Goal: Obtain resource: Download file/media

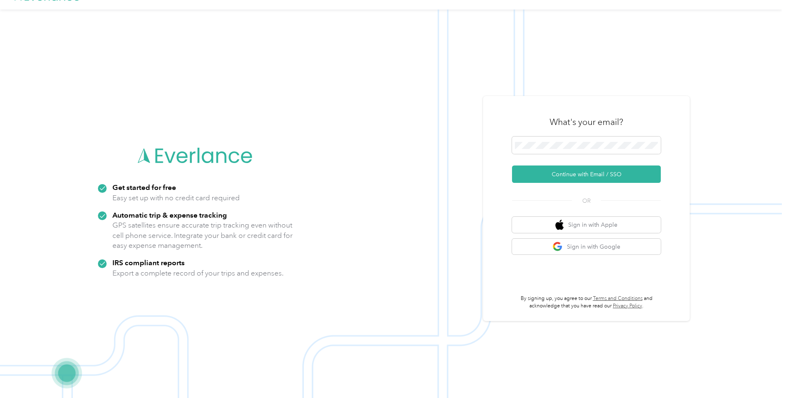
scroll to position [26, 0]
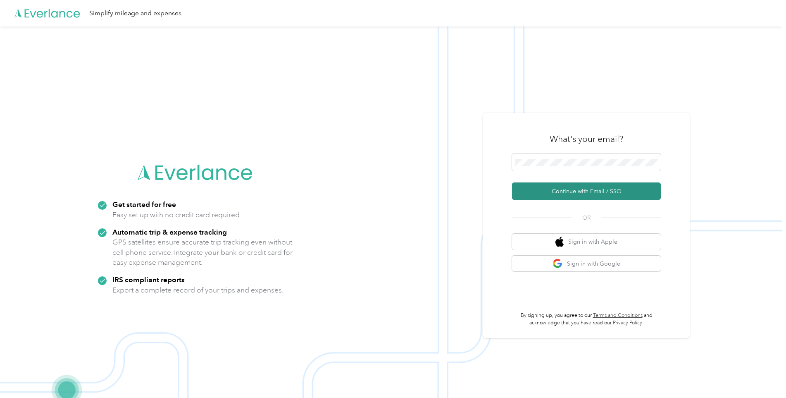
click at [583, 185] on button "Continue with Email / SSO" at bounding box center [586, 190] width 149 height 17
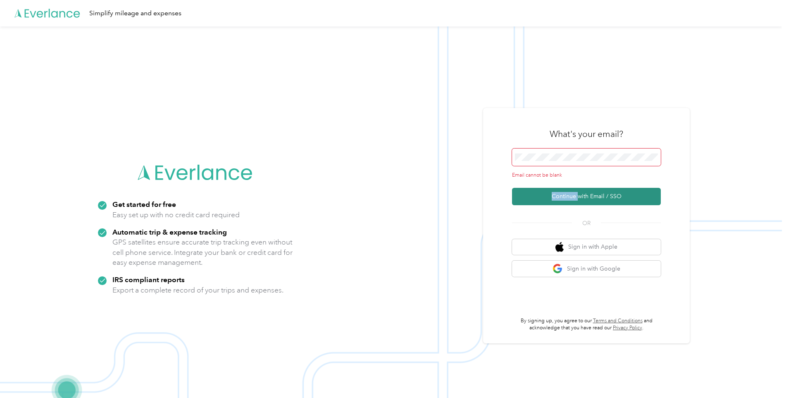
click at [583, 185] on form "Email cannot be blank Continue with Email / SSO" at bounding box center [586, 176] width 149 height 57
click at [724, 191] on img at bounding box center [391, 225] width 782 height 398
click at [323, 205] on img at bounding box center [391, 225] width 782 height 398
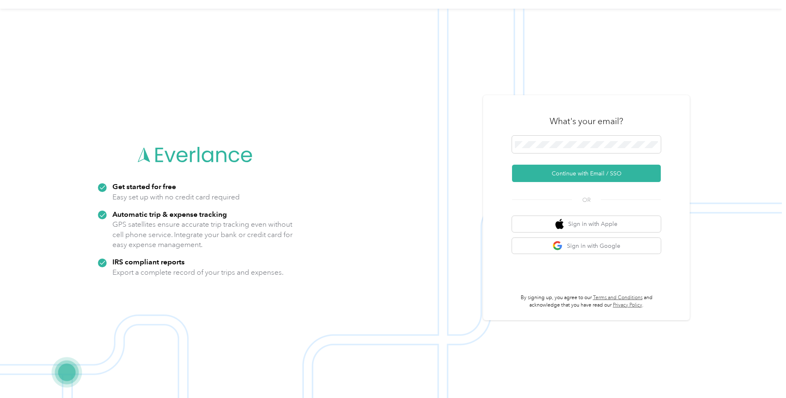
scroll to position [26, 0]
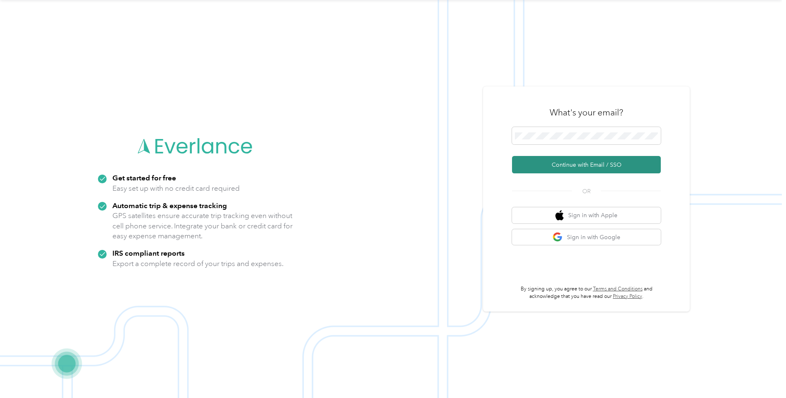
click at [593, 165] on button "Continue with Email / SSO" at bounding box center [586, 164] width 149 height 17
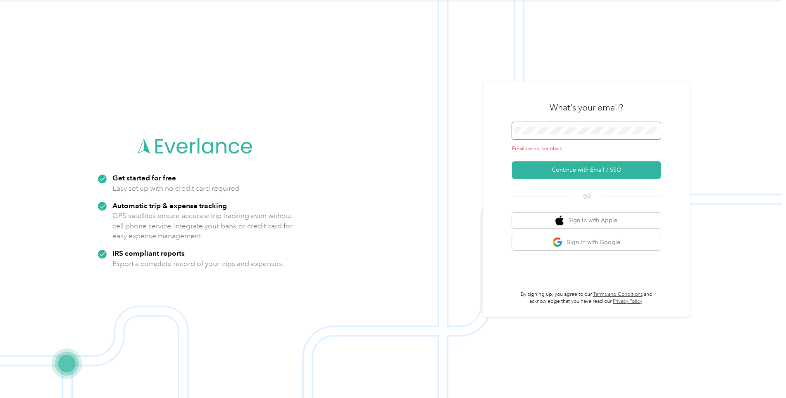
click at [593, 122] on span at bounding box center [586, 130] width 149 height 17
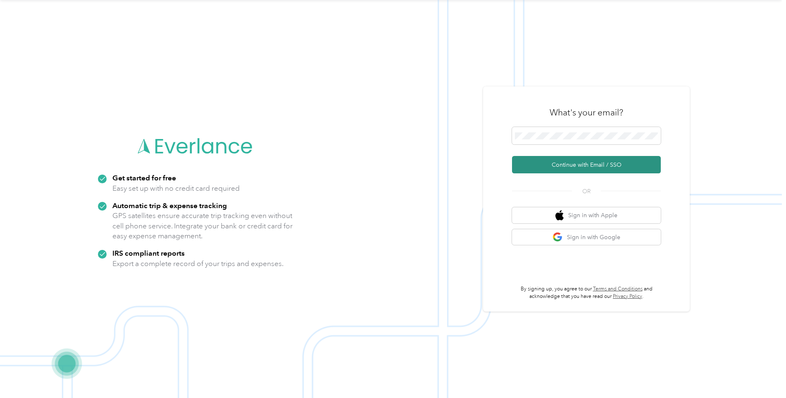
click at [602, 166] on button "Continue with Email / SSO" at bounding box center [586, 164] width 149 height 17
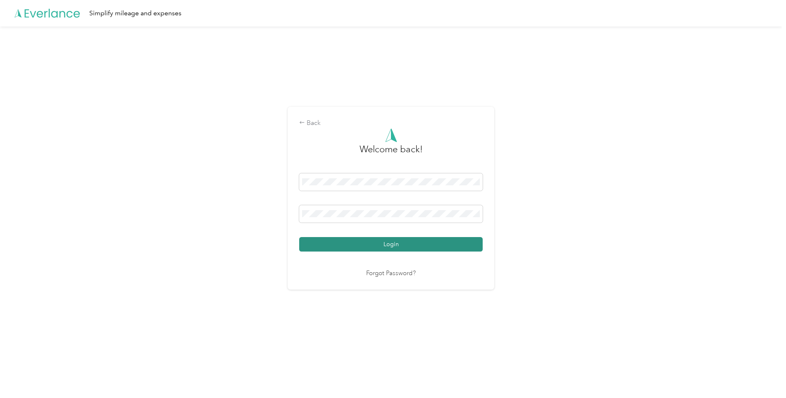
click at [403, 244] on button "Login" at bounding box center [390, 244] width 183 height 14
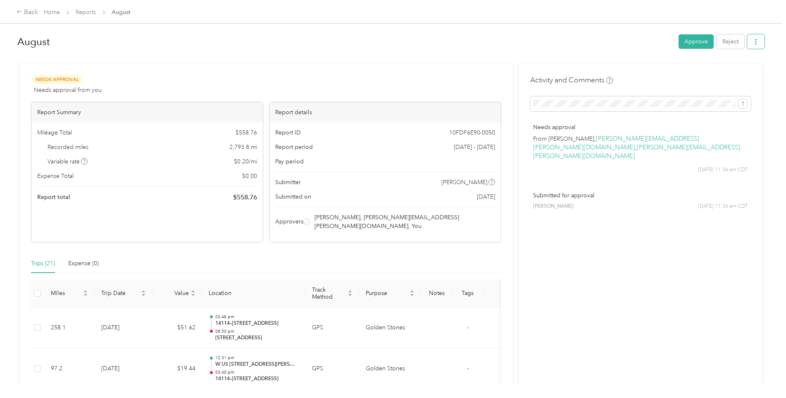
click at [756, 45] on icon "button" at bounding box center [756, 42] width 6 height 6
click at [730, 73] on span "Download" at bounding box center [730, 72] width 27 height 9
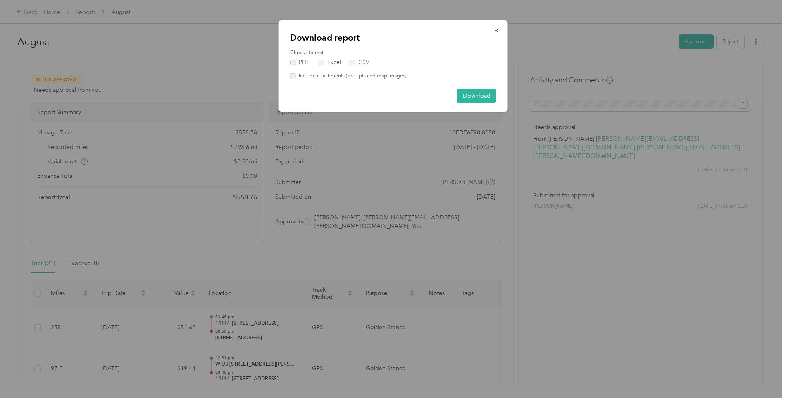
click at [292, 62] on label "PDF" at bounding box center [300, 63] width 20 height 6
click at [477, 98] on button "Download" at bounding box center [476, 95] width 39 height 14
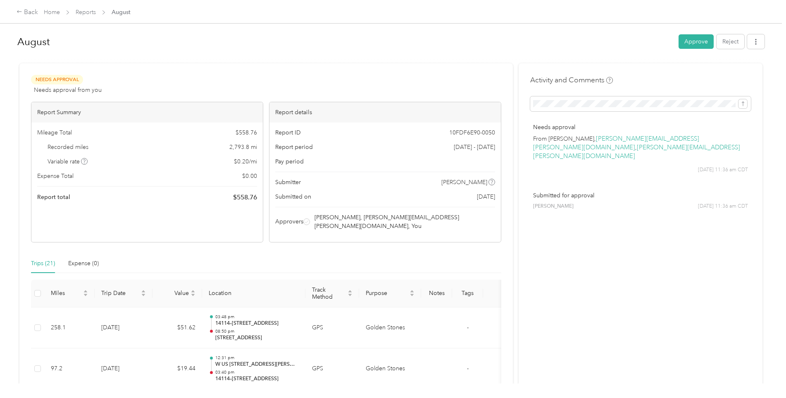
click at [47, 259] on div "Trips (21)" at bounding box center [43, 263] width 24 height 9
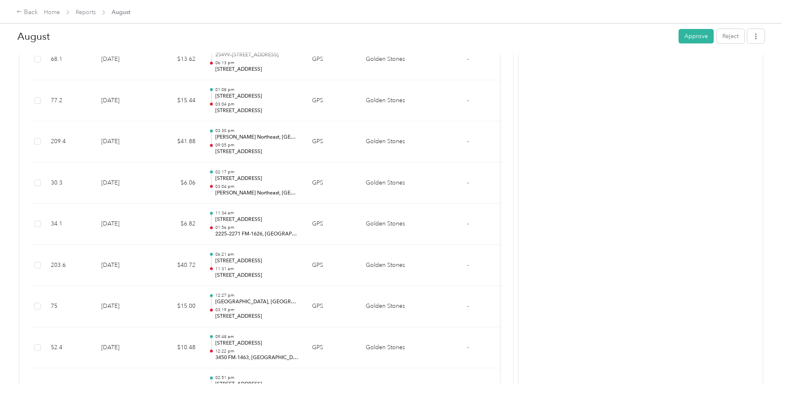
scroll to position [557, 0]
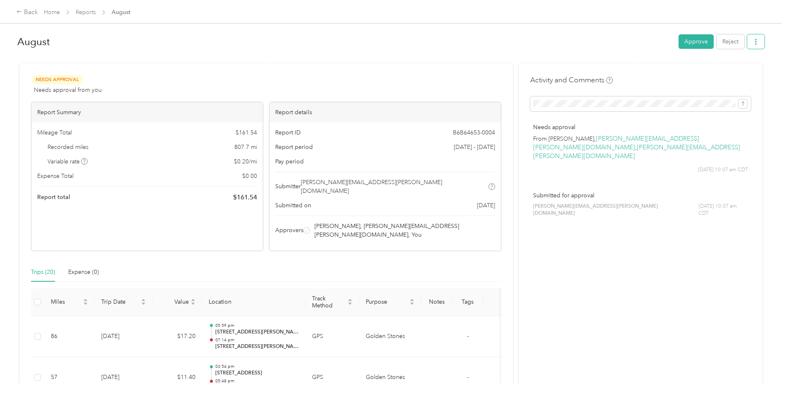
click at [755, 42] on icon "button" at bounding box center [756, 42] width 6 height 6
click at [729, 71] on span "Download" at bounding box center [730, 72] width 27 height 9
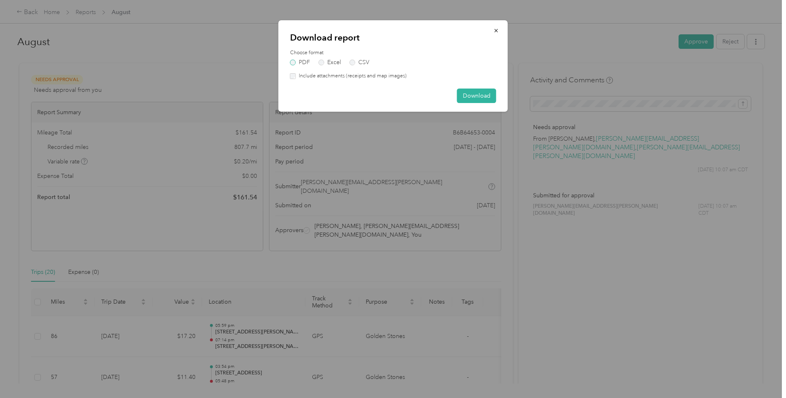
click at [292, 62] on label "PDF" at bounding box center [300, 63] width 20 height 6
click at [481, 95] on button "Download" at bounding box center [476, 95] width 39 height 14
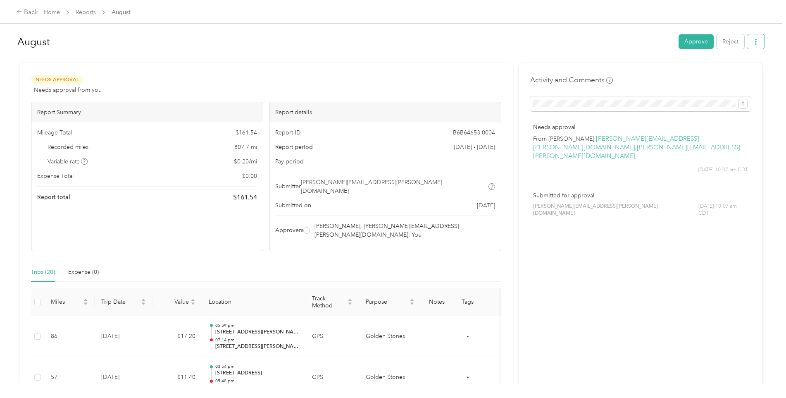
click at [753, 41] on icon "button" at bounding box center [756, 42] width 6 height 6
click at [726, 73] on span "Download" at bounding box center [730, 72] width 27 height 9
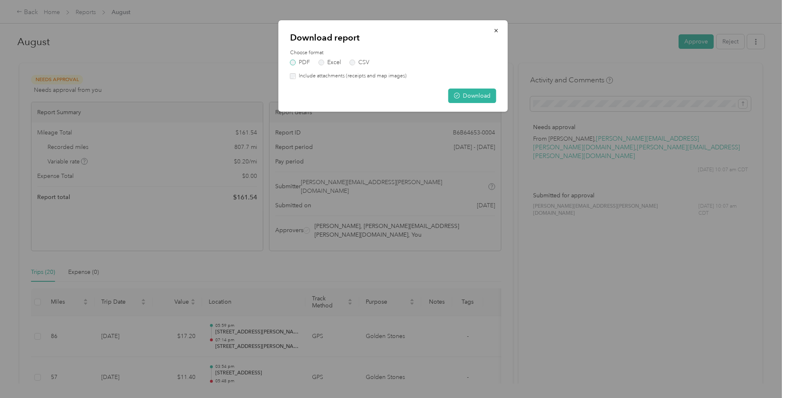
click at [292, 61] on label "PDF" at bounding box center [300, 63] width 20 height 6
click at [468, 95] on button "Download" at bounding box center [472, 95] width 48 height 14
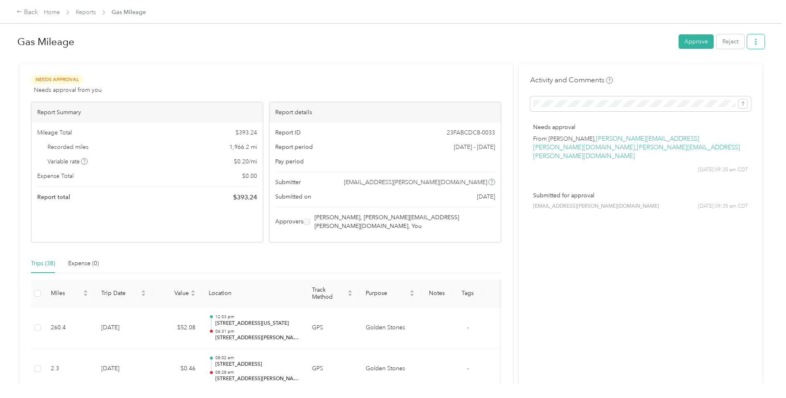
click at [755, 43] on icon "button" at bounding box center [756, 42] width 2 height 6
click at [733, 71] on span "Download" at bounding box center [730, 72] width 27 height 9
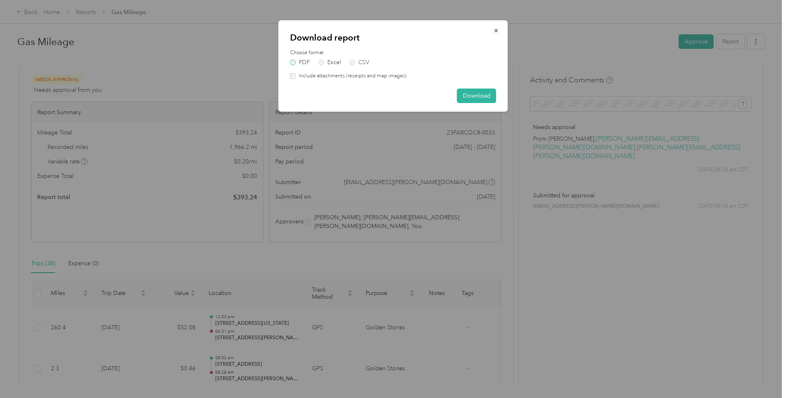
click at [291, 62] on label "PDF" at bounding box center [300, 63] width 20 height 6
click at [476, 93] on button "Download" at bounding box center [476, 95] width 39 height 14
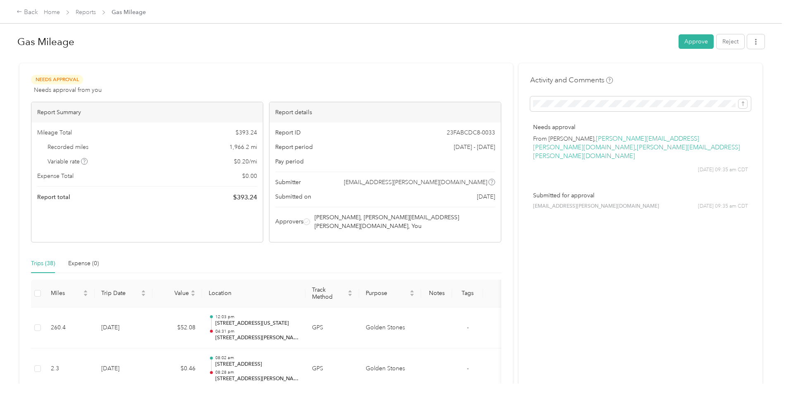
click at [708, 191] on p "Submitted for approval" at bounding box center [640, 195] width 215 height 9
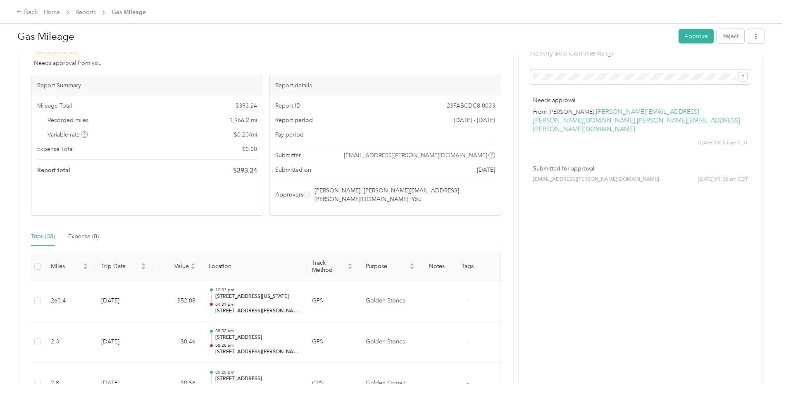
scroll to position [41, 0]
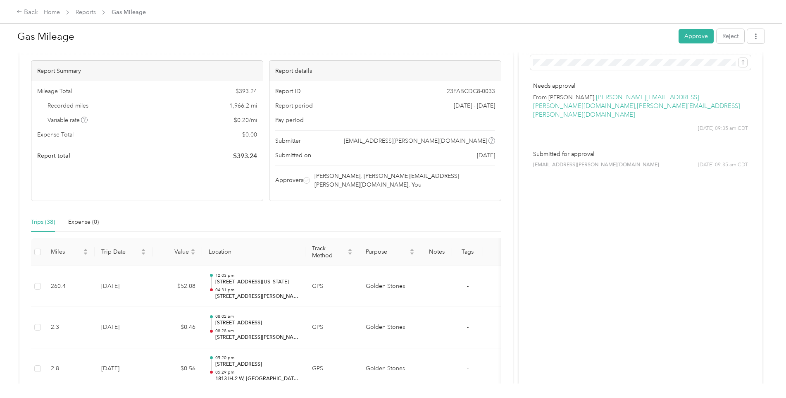
click at [113, 47] on div "Gas Mileage" at bounding box center [344, 36] width 655 height 21
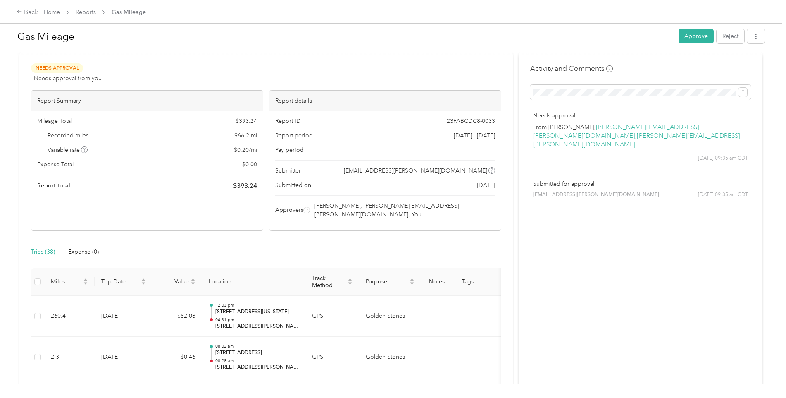
scroll to position [0, 0]
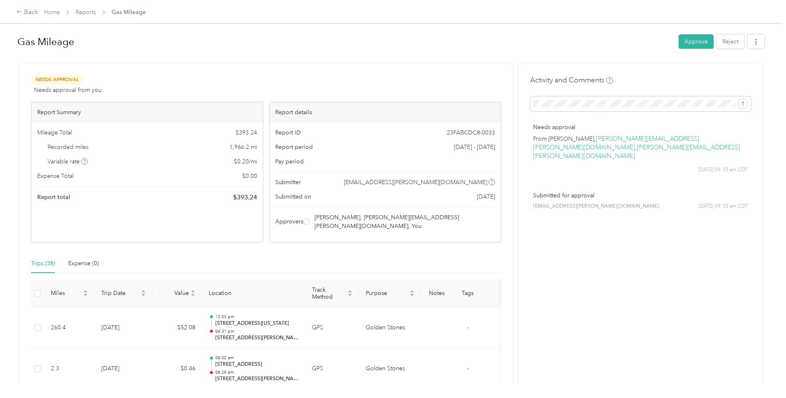
drag, startPoint x: 504, startPoint y: 12, endPoint x: 522, endPoint y: 8, distance: 18.6
click at [532, 12] on div "Back Home Reports Gas Mileage" at bounding box center [393, 11] width 786 height 23
drag, startPoint x: 486, startPoint y: 5, endPoint x: 482, endPoint y: 1, distance: 5.9
click at [517, 10] on div "Back Home Reports Gas Mileage" at bounding box center [393, 11] width 786 height 23
click at [18, 11] on icon at bounding box center [20, 12] width 6 height 6
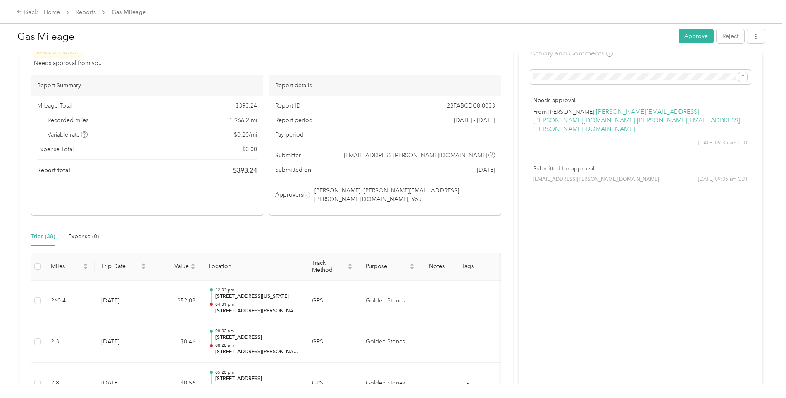
scroll to position [41, 0]
